Goal: Navigation & Orientation: Find specific page/section

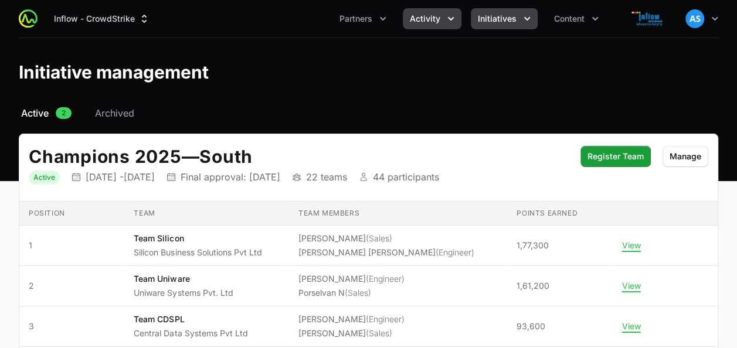
click at [437, 25] on button "Activity" at bounding box center [432, 18] width 59 height 21
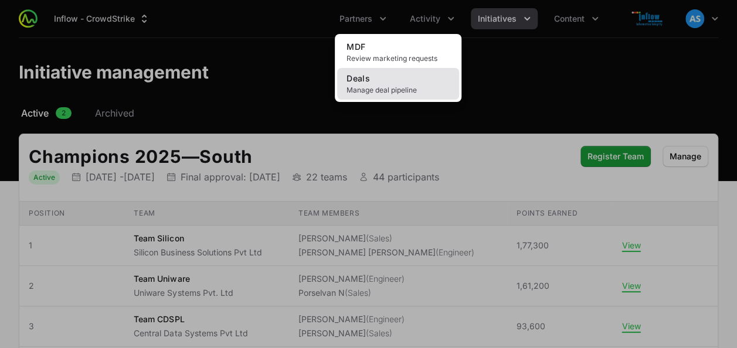
click at [403, 90] on span "Manage deal pipeline" at bounding box center [397, 90] width 103 height 9
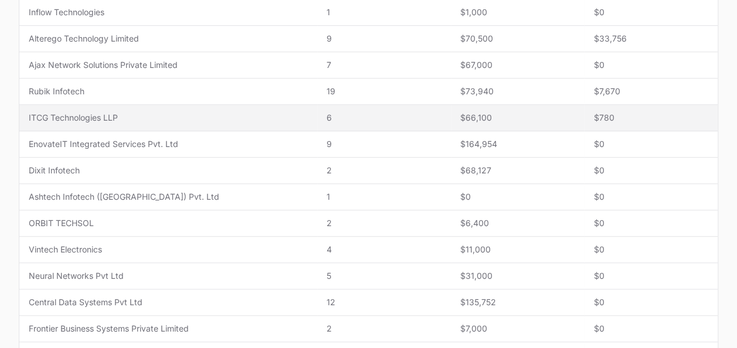
scroll to position [294, 0]
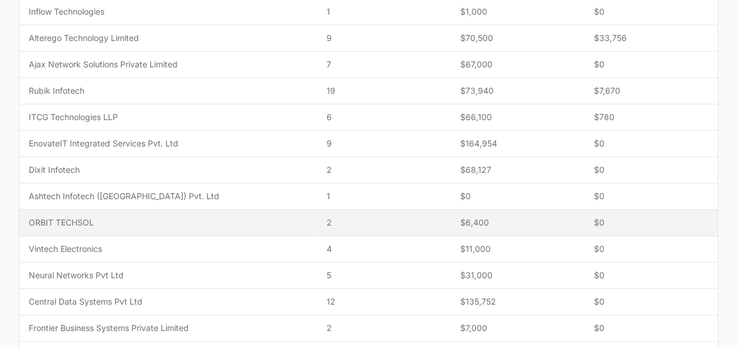
click at [225, 231] on td "Name ORBIT TECHSOL" at bounding box center [168, 223] width 298 height 26
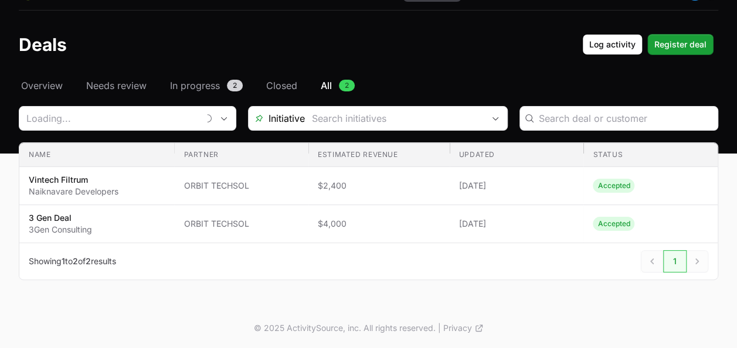
type input "ORBIT TECHSOL"
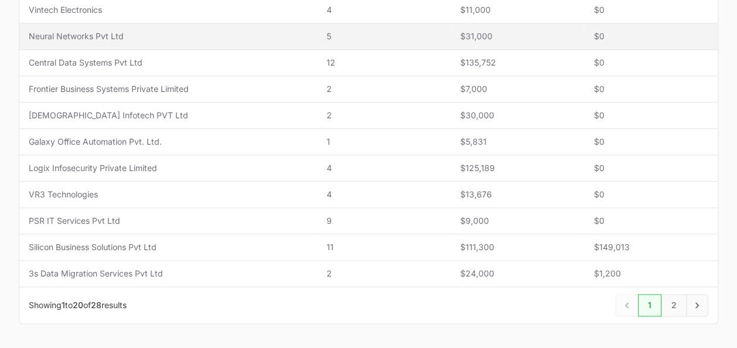
scroll to position [572, 0]
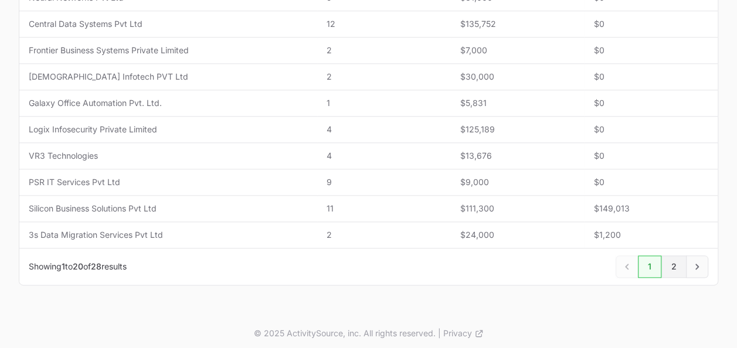
click at [675, 256] on link "2" at bounding box center [673, 267] width 25 height 22
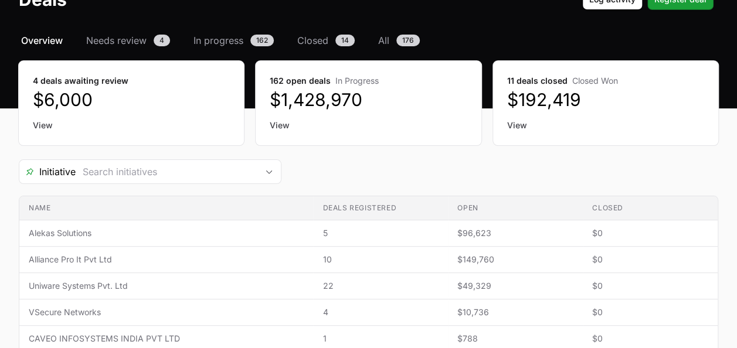
scroll to position [74, 0]
